Goal: Navigation & Orientation: Find specific page/section

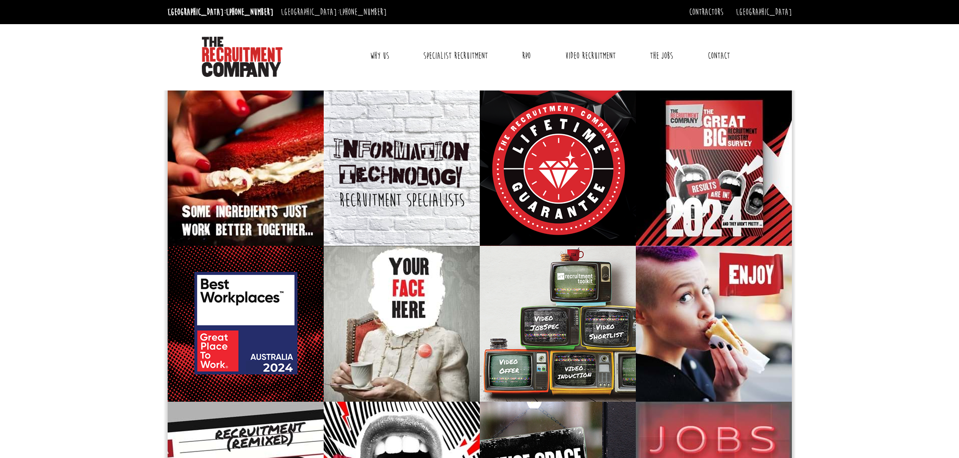
click at [366, 59] on link "Why Us" at bounding box center [379, 55] width 34 height 25
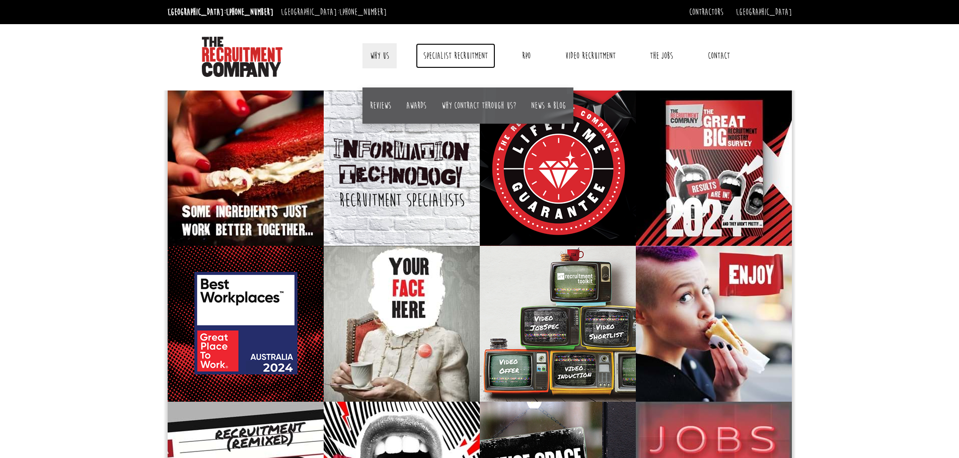
click at [470, 50] on link "Specialist Recruitment" at bounding box center [456, 55] width 80 height 25
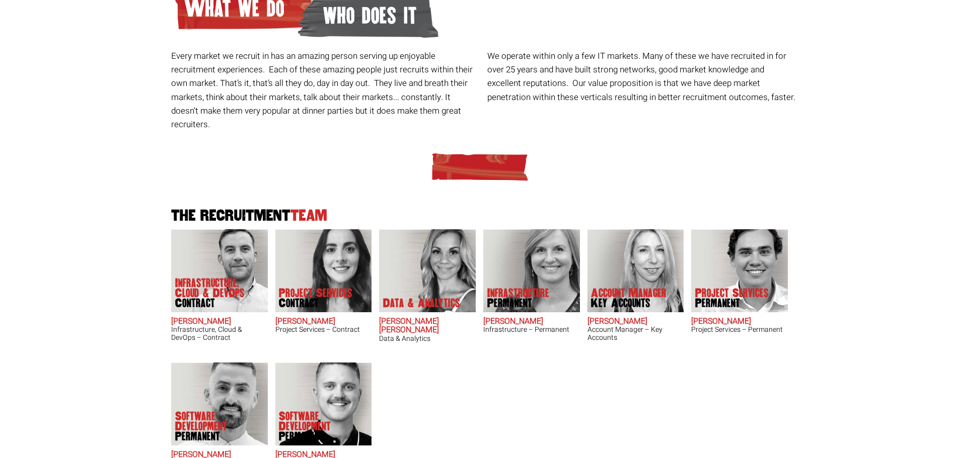
scroll to position [124, 0]
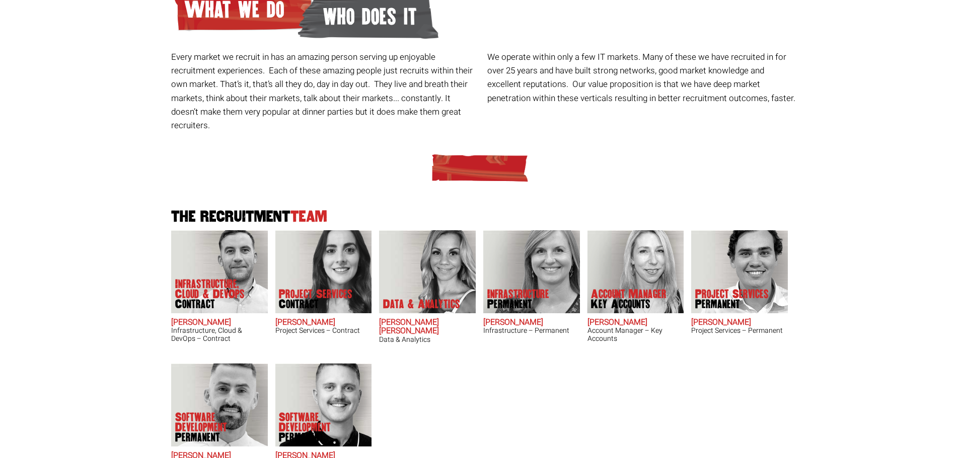
drag, startPoint x: 532, startPoint y: 141, endPoint x: 519, endPoint y: 145, distance: 13.5
click at [530, 153] on div at bounding box center [480, 168] width 624 height 30
click at [509, 153] on img at bounding box center [479, 168] width 101 height 30
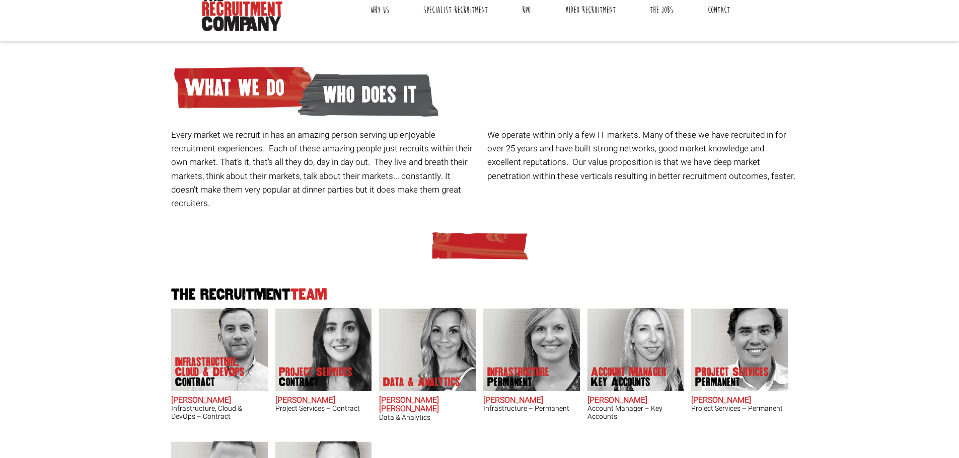
scroll to position [0, 0]
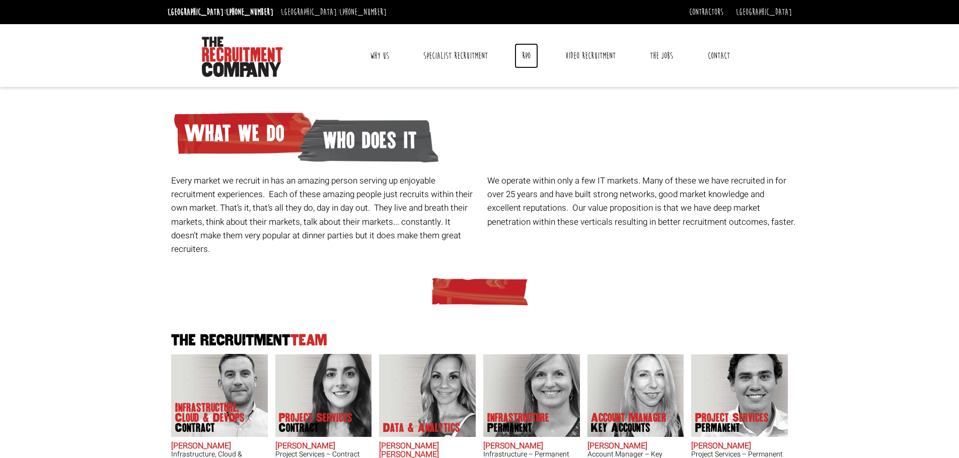
click at [527, 53] on link "RPO" at bounding box center [526, 55] width 24 height 25
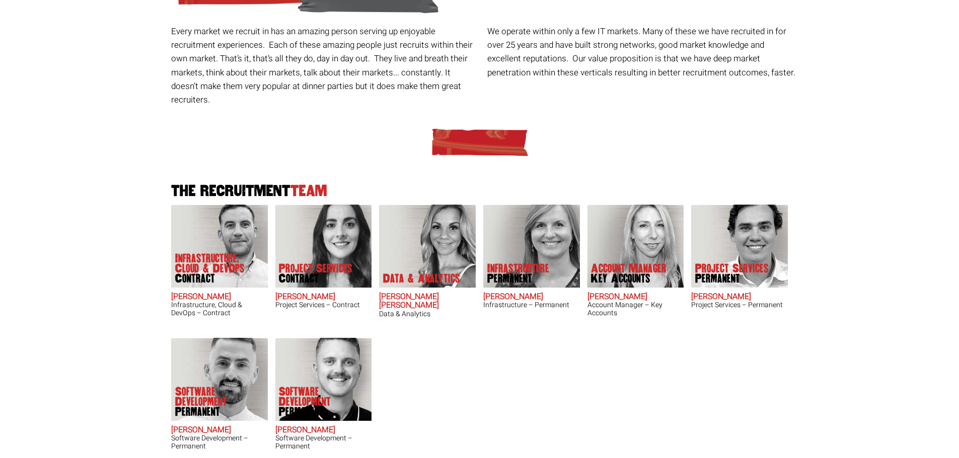
scroll to position [151, 0]
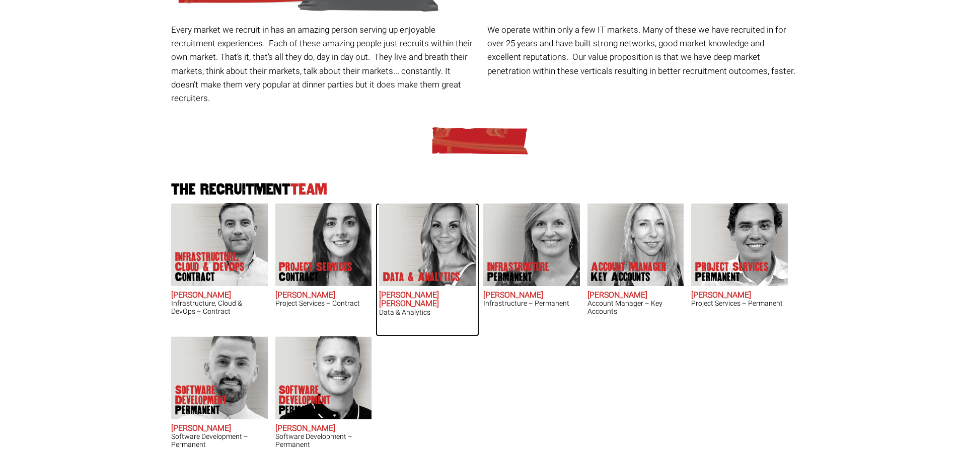
click at [431, 220] on img at bounding box center [427, 244] width 97 height 83
